Goal: Obtain resource: Download file/media

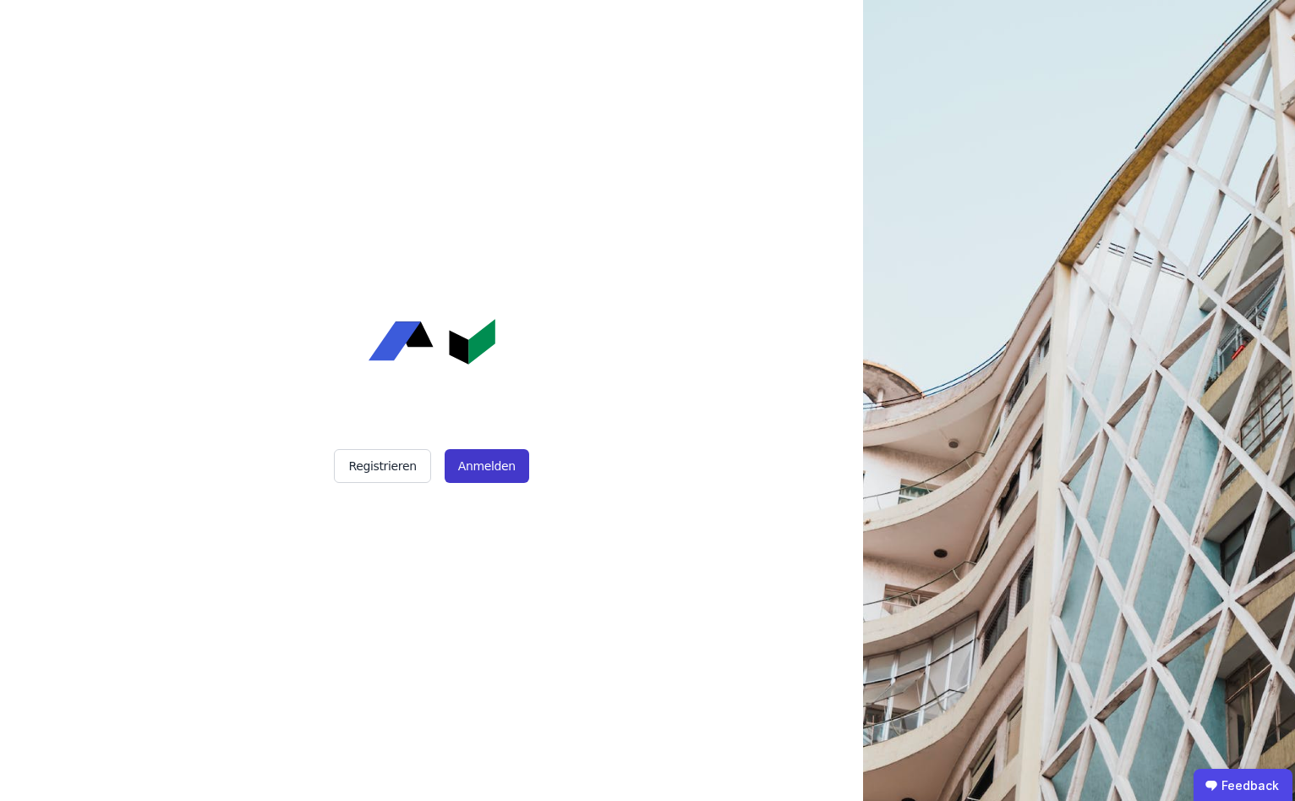
click at [504, 467] on button "Anmelden" at bounding box center [487, 466] width 85 height 34
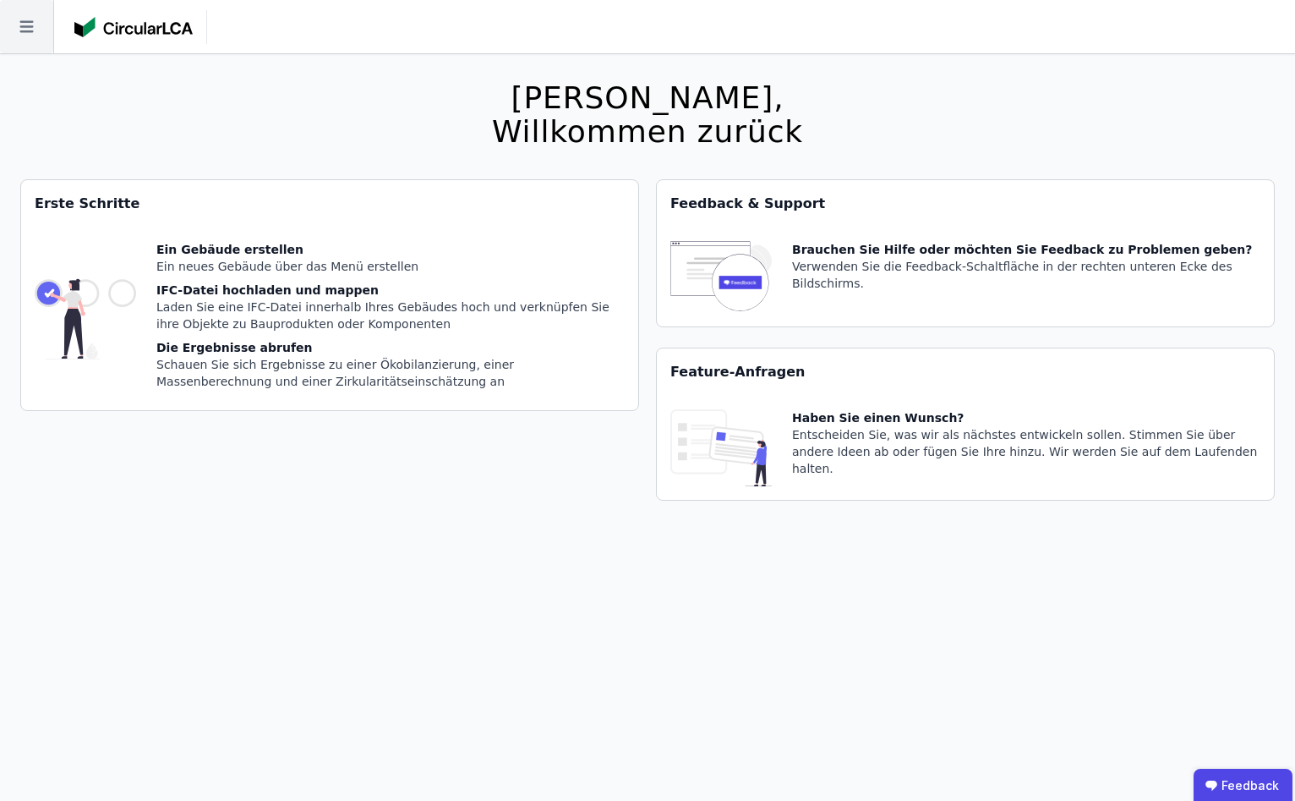
click at [11, 34] on icon at bounding box center [26, 26] width 53 height 53
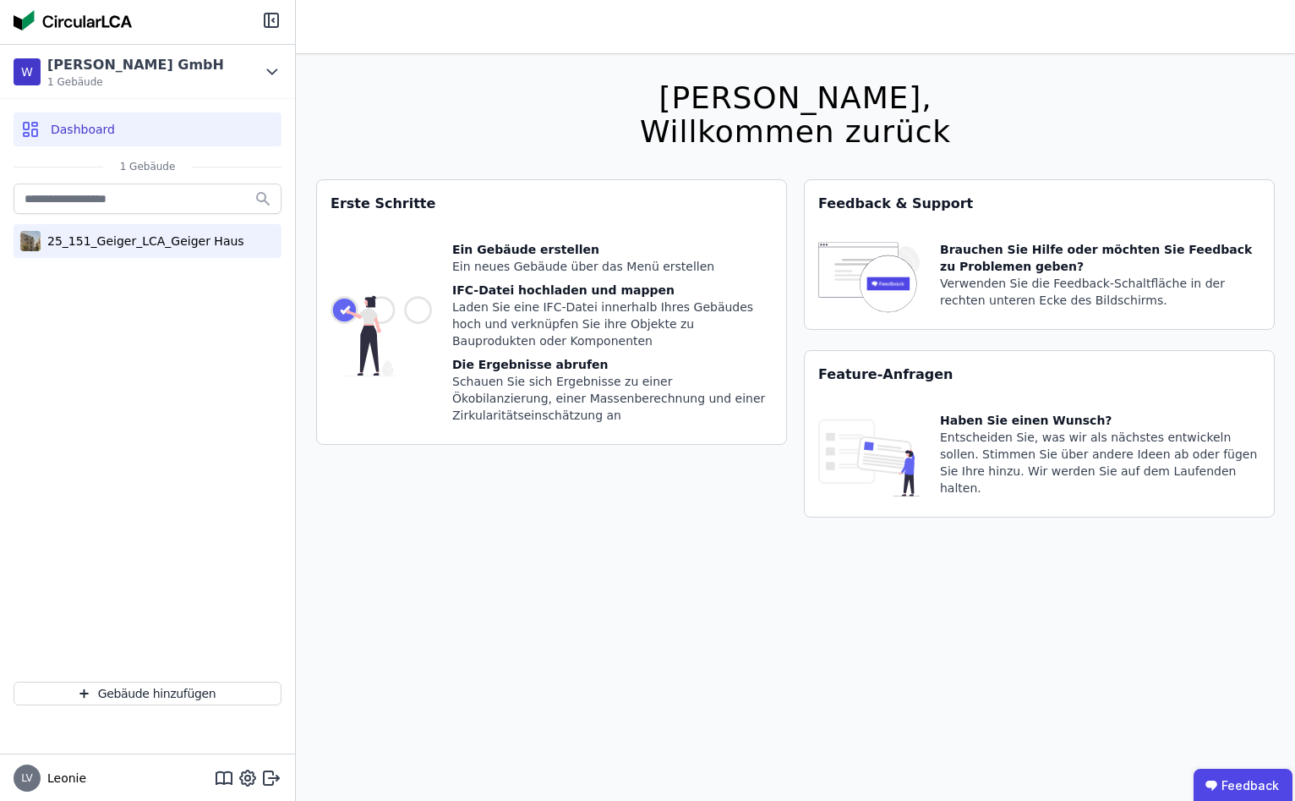
click at [132, 243] on div "25_151_Geiger_LCA_Geiger Haus" at bounding box center [143, 241] width 204 height 17
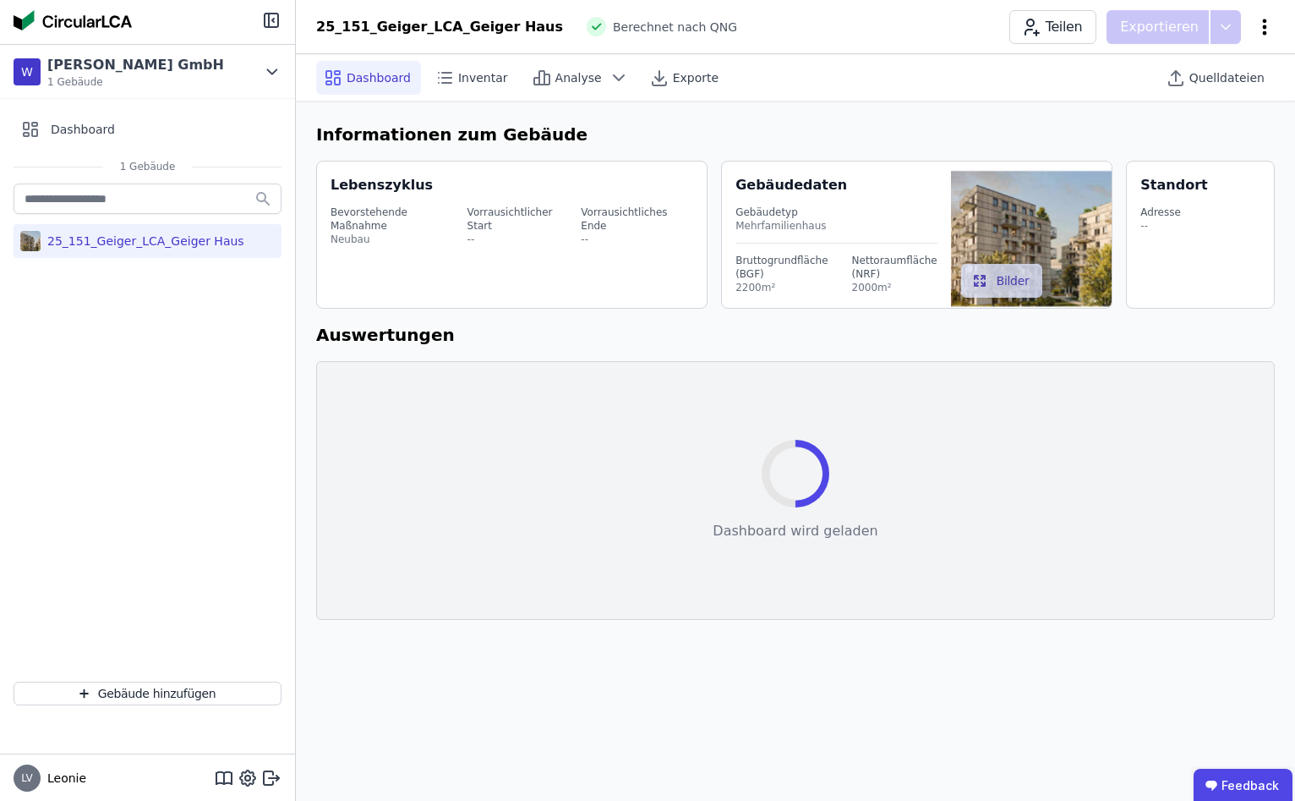
click at [1264, 30] on icon at bounding box center [1265, 27] width 20 height 20
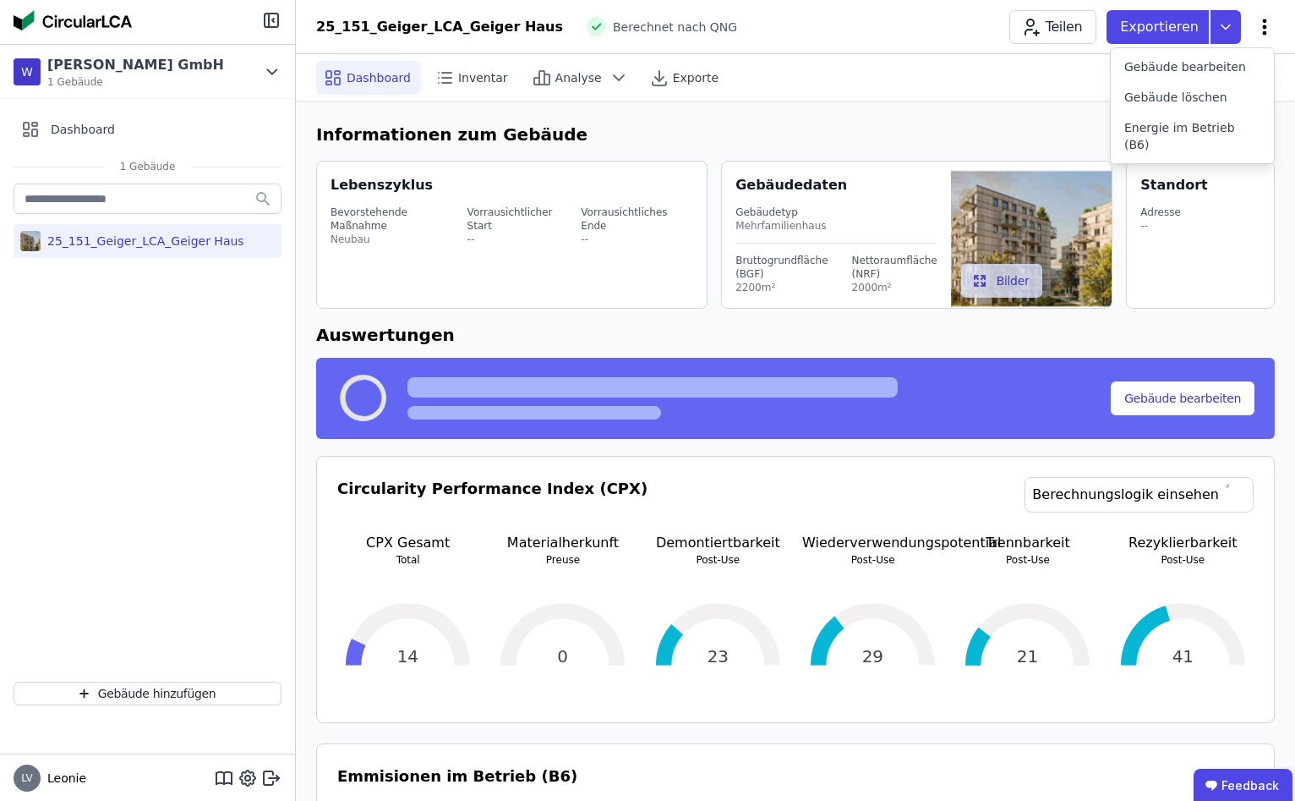
select select "*"
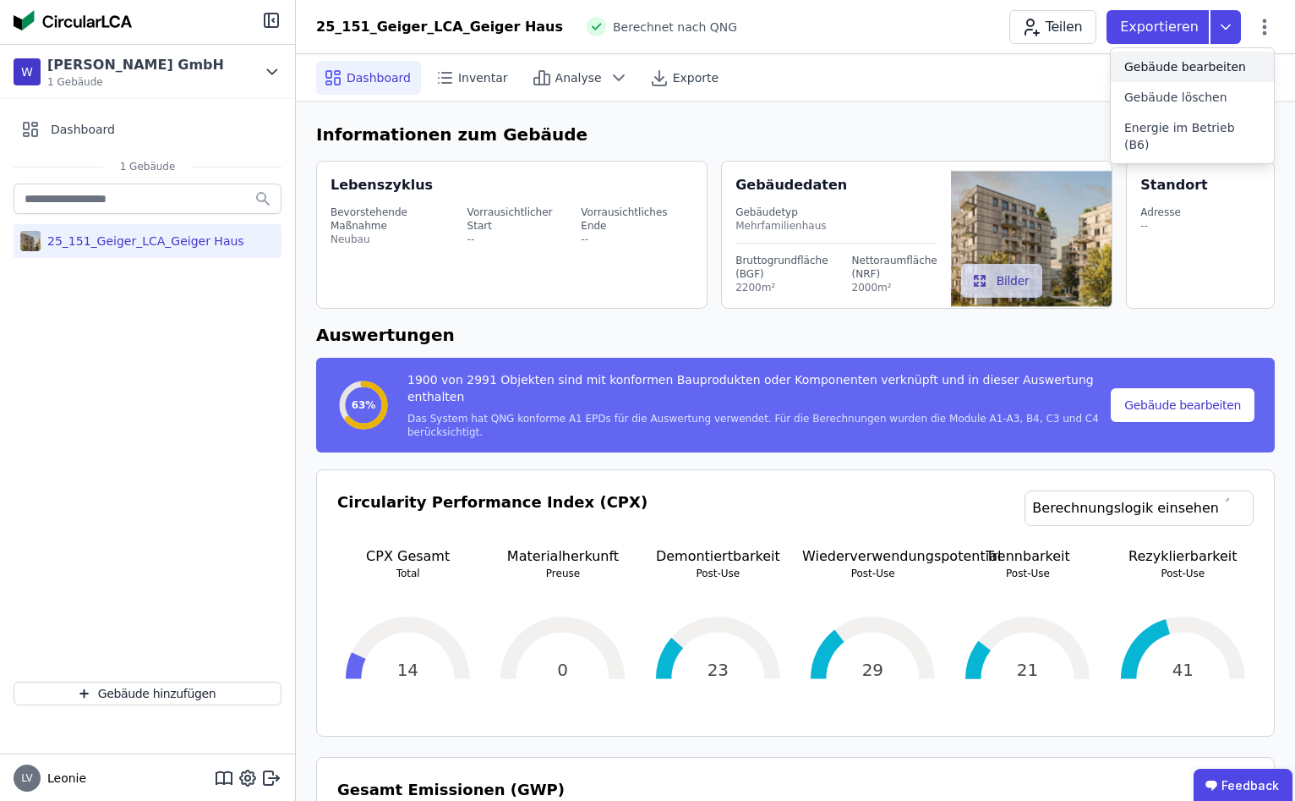
click at [1231, 63] on span "Gebäude bearbeiten" at bounding box center [1186, 66] width 122 height 17
select select "**********"
select select "*"
select select "**********"
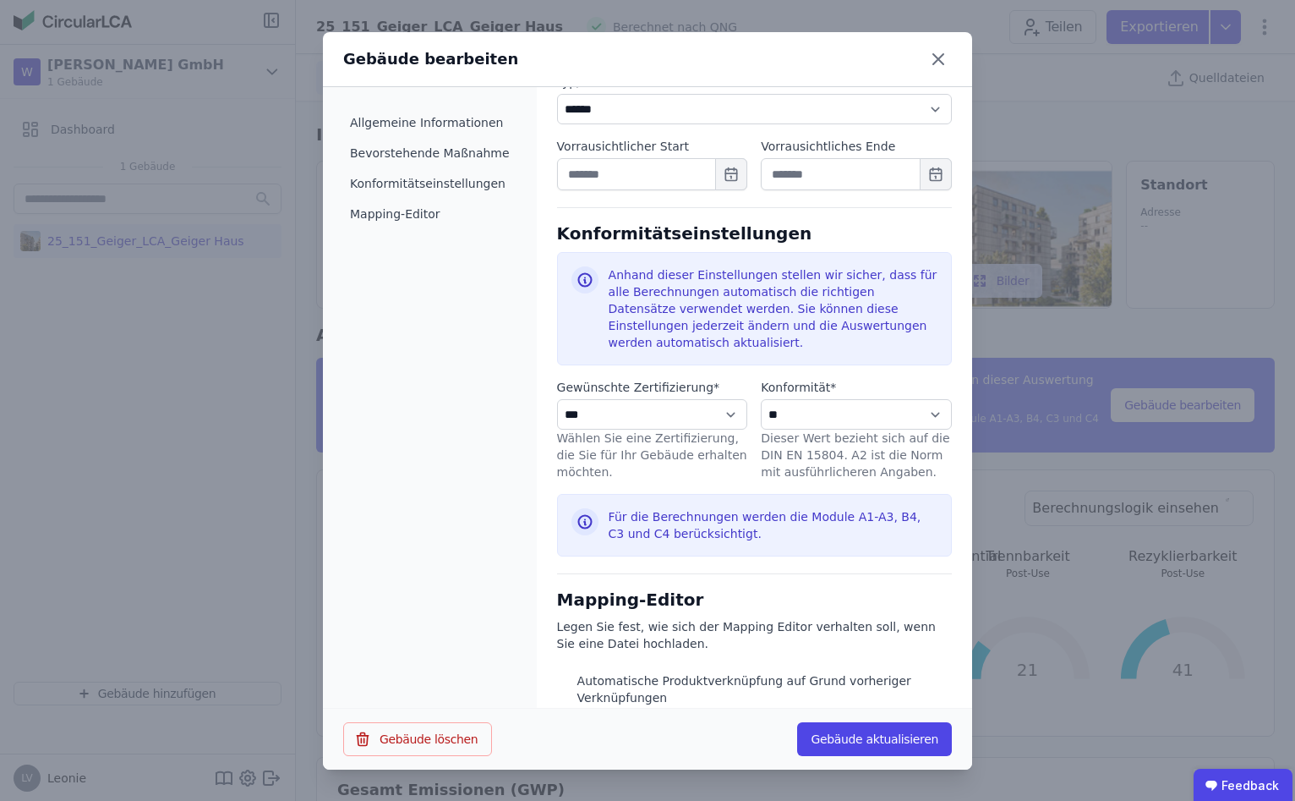
scroll to position [771, 0]
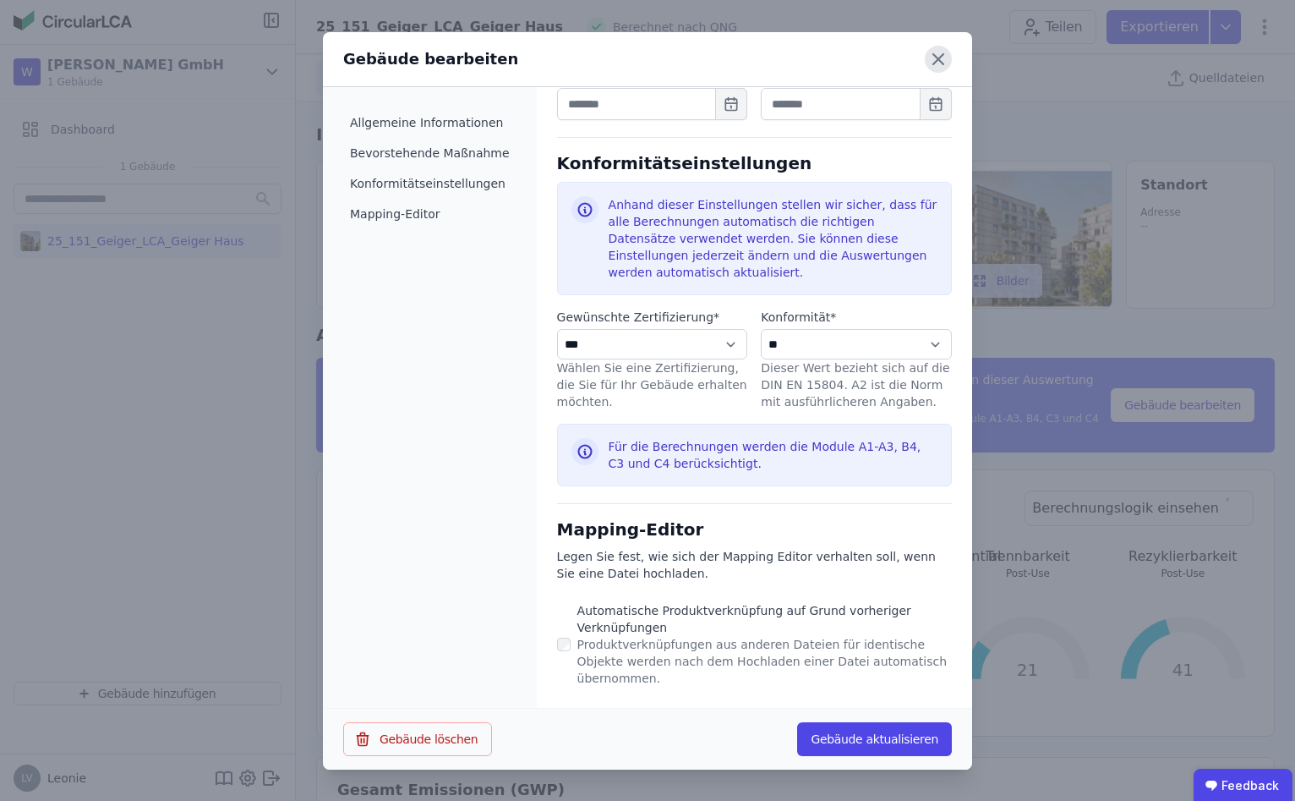
click at [932, 64] on icon at bounding box center [938, 59] width 27 height 27
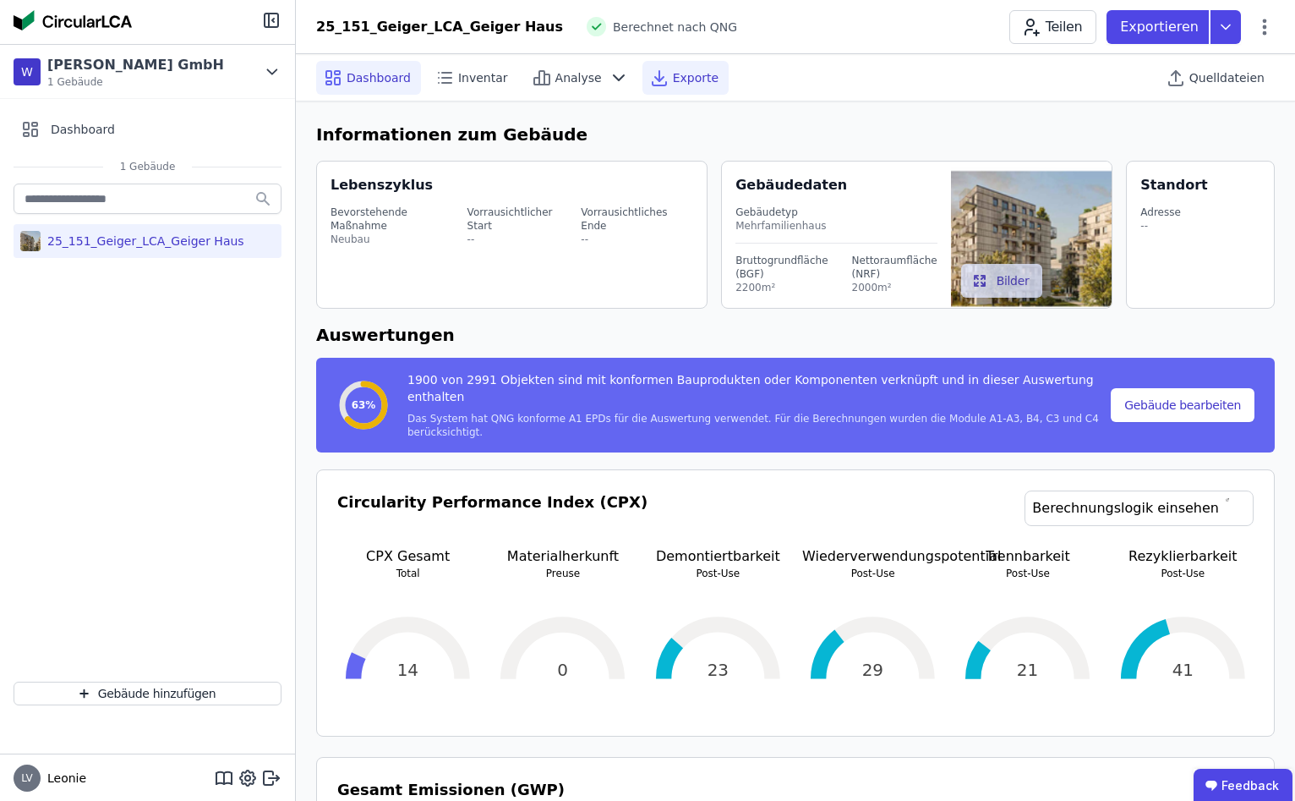
click at [659, 74] on icon at bounding box center [659, 76] width 0 height 10
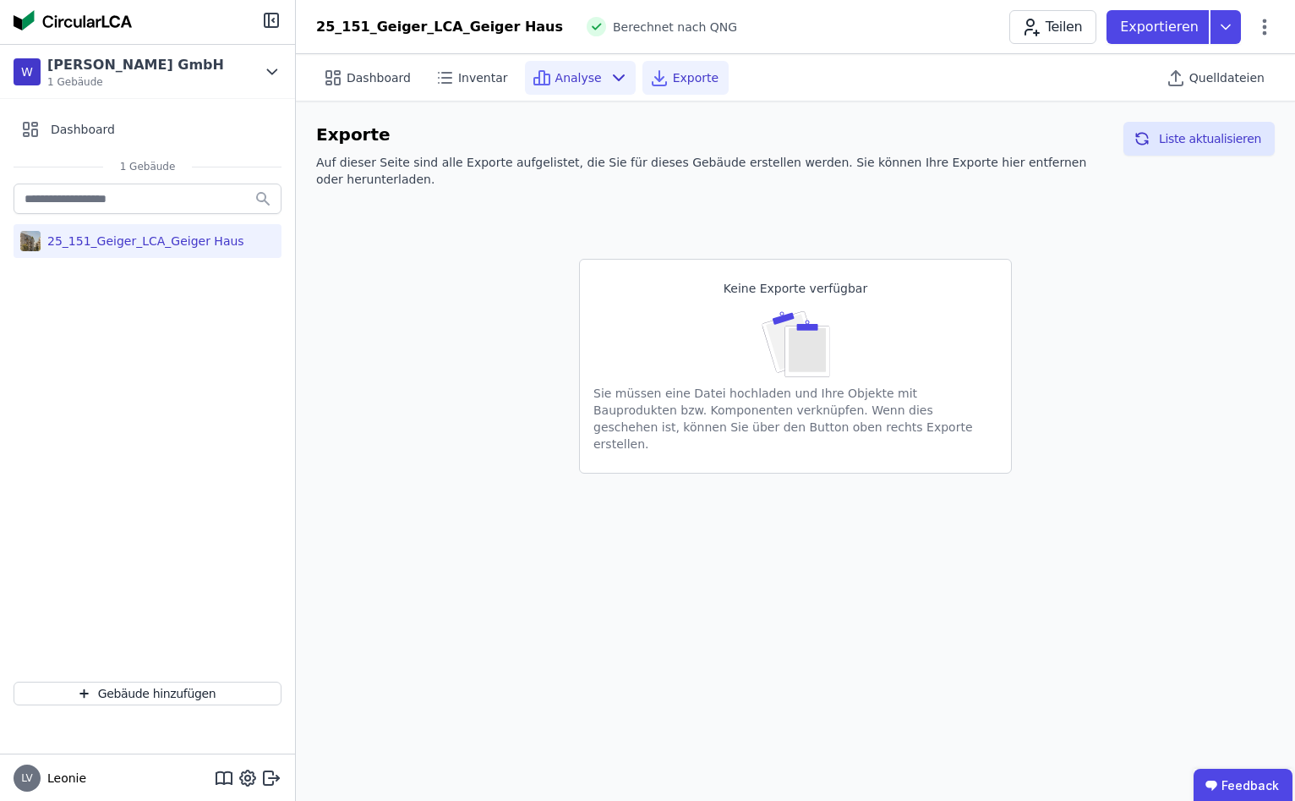
click at [556, 81] on span "Analyse" at bounding box center [578, 77] width 47 height 17
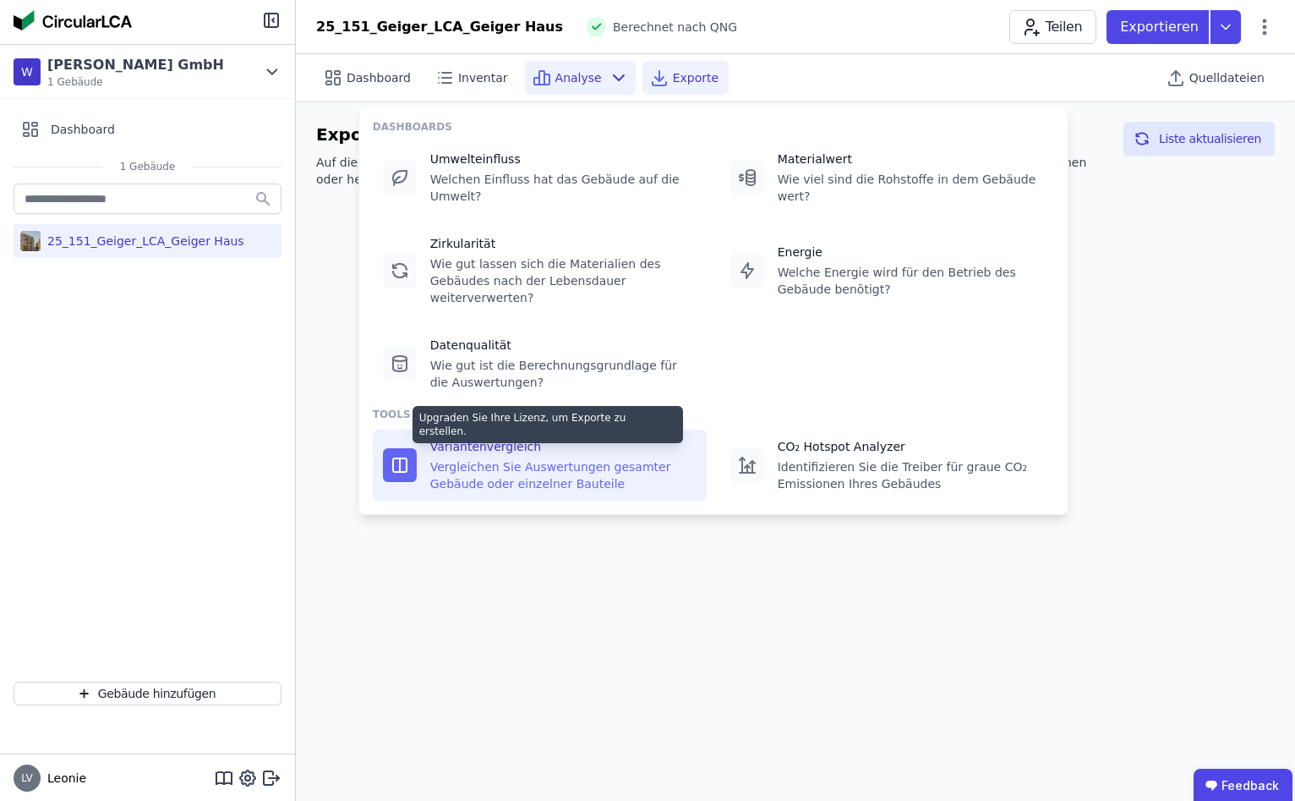
click at [548, 452] on div "Variantenvergleich" at bounding box center [563, 446] width 266 height 17
